Goal: Use online tool/utility

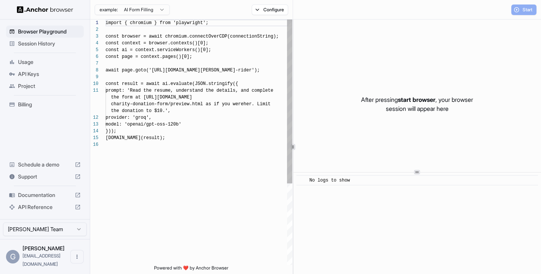
scroll to position [68, 0]
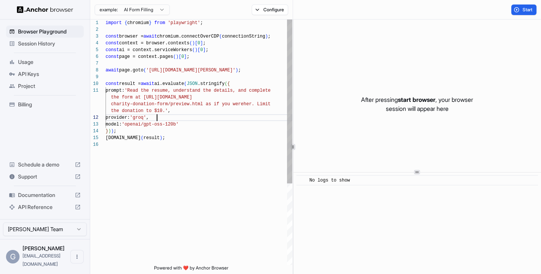
click at [214, 117] on div "import { chromium } from 'playwright' ; const browser = await chromium.connectO…" at bounding box center [199, 203] width 187 height 367
click at [211, 131] on div "import { chromium } from 'playwright' ; const browser = await chromium.connectO…" at bounding box center [199, 203] width 187 height 367
click at [188, 194] on div "import { chromium } from 'playwright' ; const browser = await chromium.connectO…" at bounding box center [199, 203] width 187 height 367
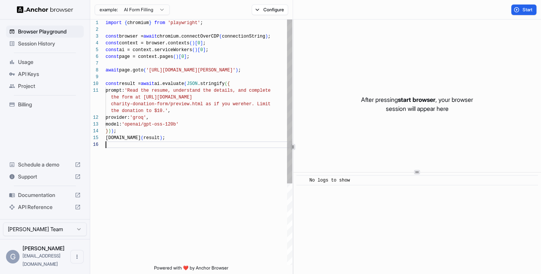
click at [194, 69] on div "import { chromium } from 'playwright' ; const browser = await chromium.connectO…" at bounding box center [199, 203] width 187 height 367
click at [204, 117] on div "import { chromium } from 'playwright' ; const browser = await chromium.connectO…" at bounding box center [199, 203] width 187 height 367
type textarea "**********"
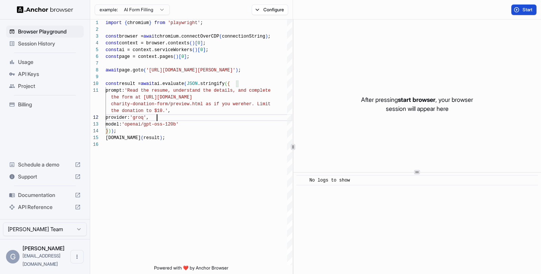
click at [521, 12] on button "Start" at bounding box center [524, 10] width 25 height 11
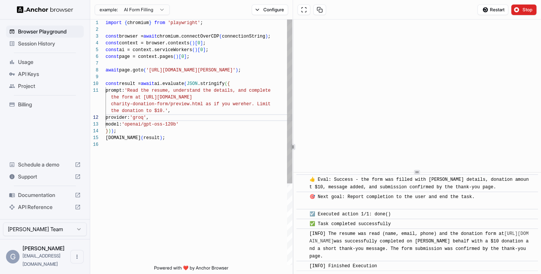
scroll to position [54, 0]
click at [171, 146] on div "import { chromium } from 'playwright' ; const browser = await chromium.connectO…" at bounding box center [199, 203] width 187 height 367
click at [184, 188] on div "import { chromium } from 'playwright' ; const browser = await chromium.connectO…" at bounding box center [199, 203] width 187 height 367
